Goal: Task Accomplishment & Management: Use online tool/utility

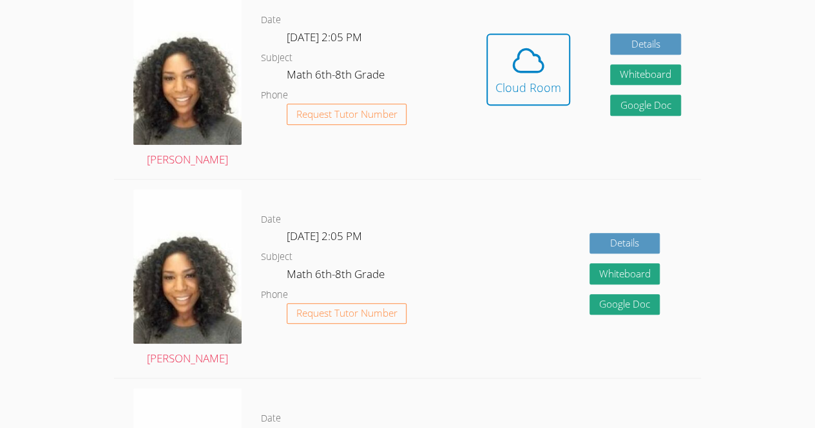
scroll to position [343, 0]
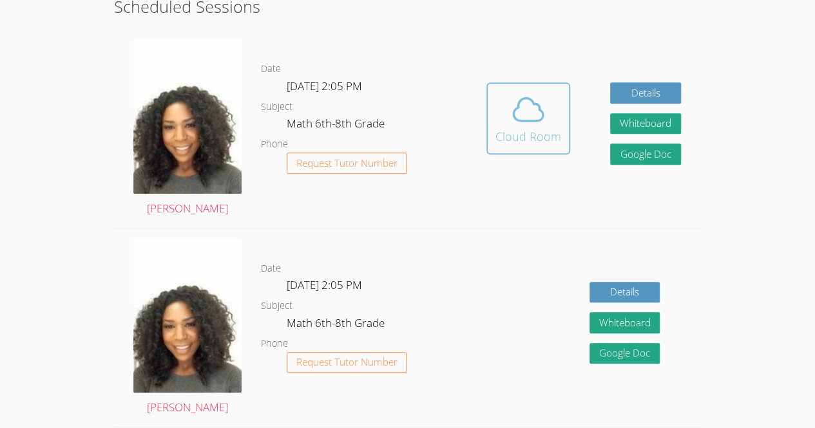
click at [544, 119] on icon at bounding box center [528, 109] width 36 height 36
click at [545, 135] on div "Cloud Room" at bounding box center [528, 137] width 66 height 18
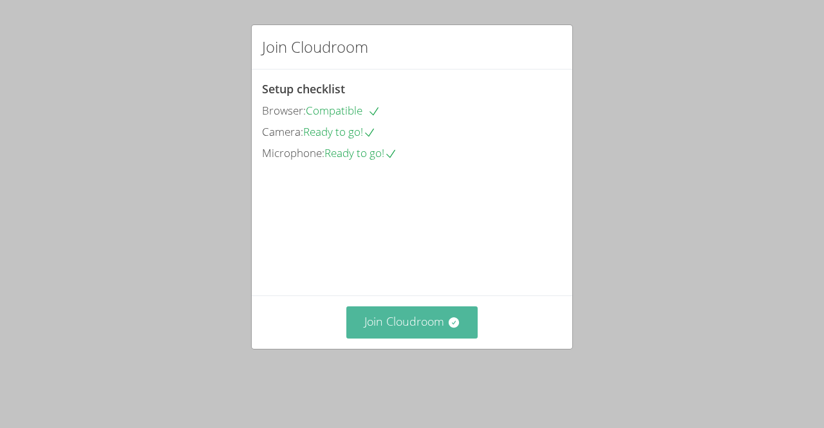
click at [415, 338] on button "Join Cloudroom" at bounding box center [413, 323] width 132 height 32
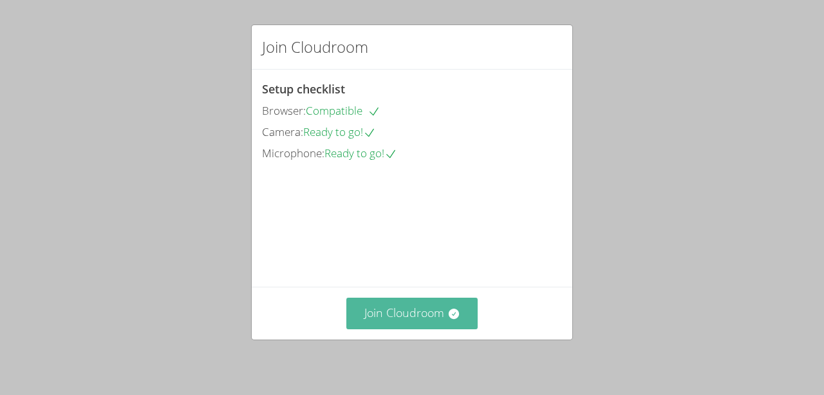
click at [414, 324] on button "Join Cloudroom" at bounding box center [413, 314] width 132 height 32
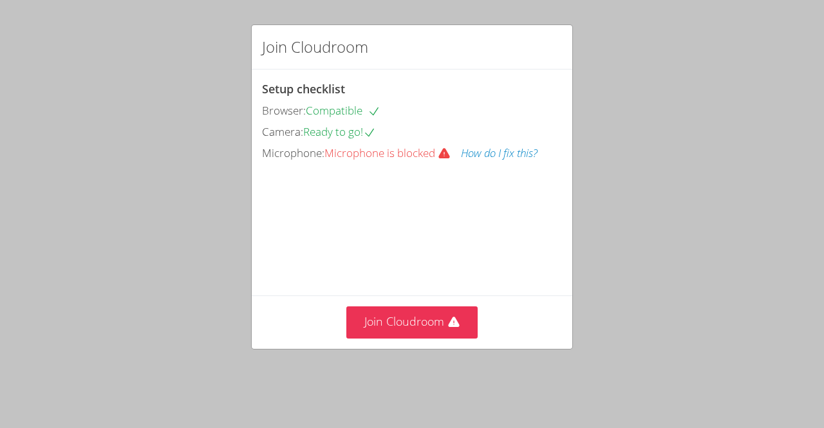
click at [446, 158] on icon at bounding box center [444, 153] width 11 height 10
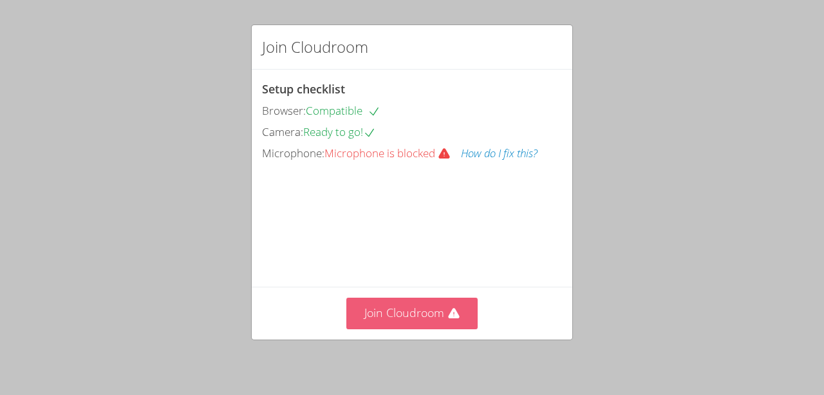
click at [420, 316] on button "Join Cloudroom" at bounding box center [413, 314] width 132 height 32
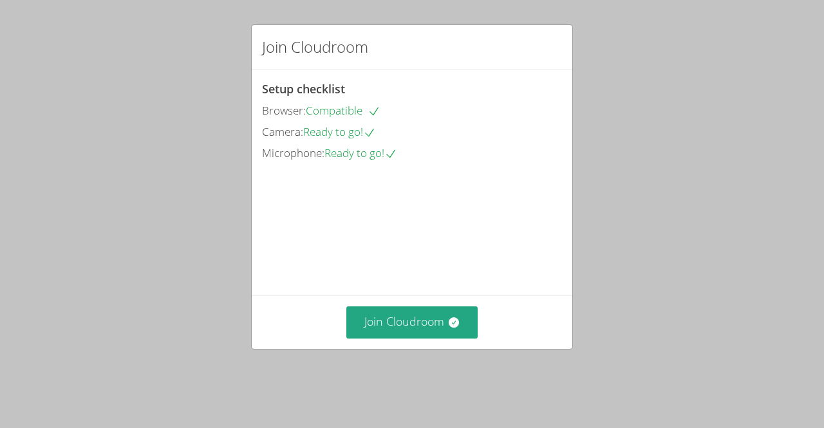
click at [392, 348] on div "Join Cloudroom" at bounding box center [412, 322] width 321 height 53
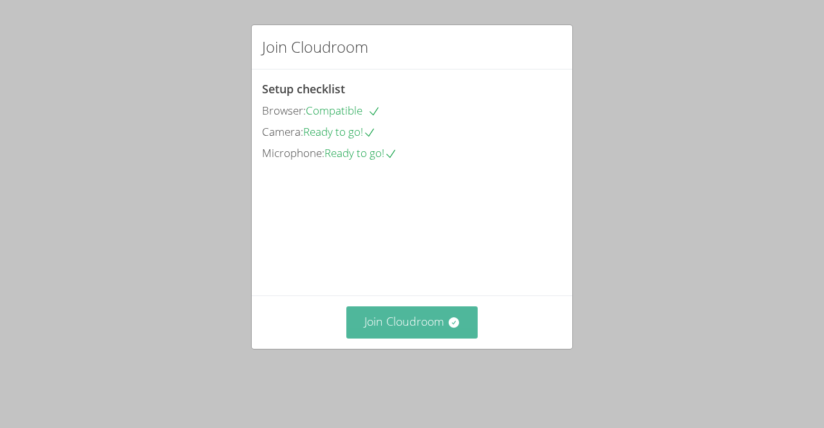
click at [388, 333] on button "Join Cloudroom" at bounding box center [413, 323] width 132 height 32
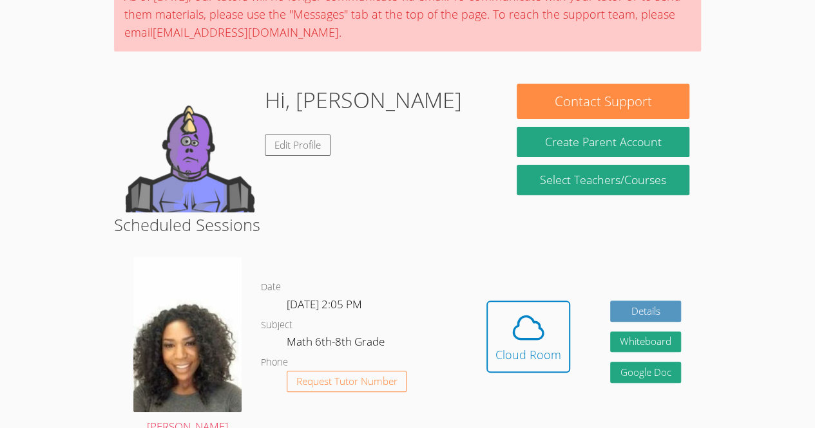
scroll to position [129, 0]
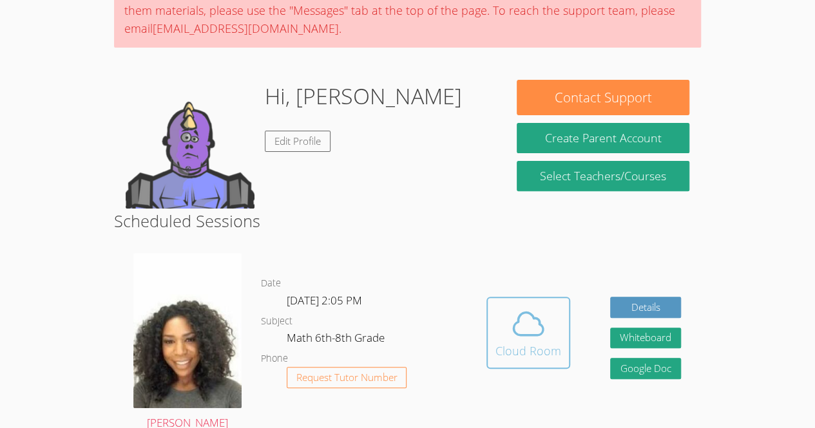
click at [538, 335] on icon at bounding box center [528, 324] width 30 height 23
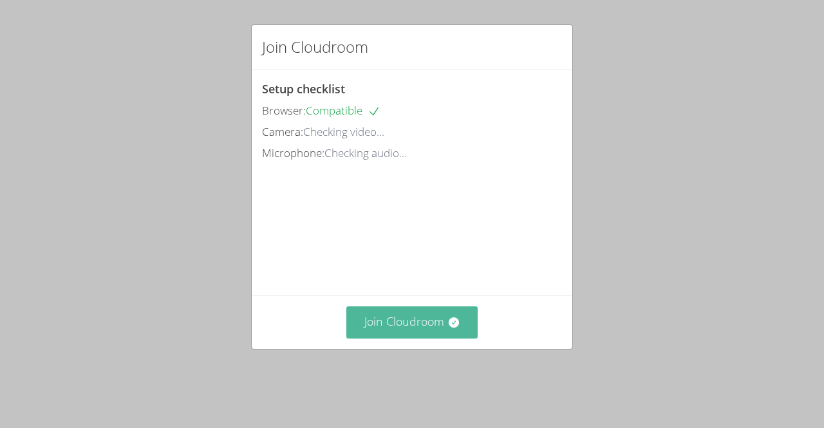
click at [425, 338] on button "Join Cloudroom" at bounding box center [413, 323] width 132 height 32
